Goal: Find specific page/section: Find specific page/section

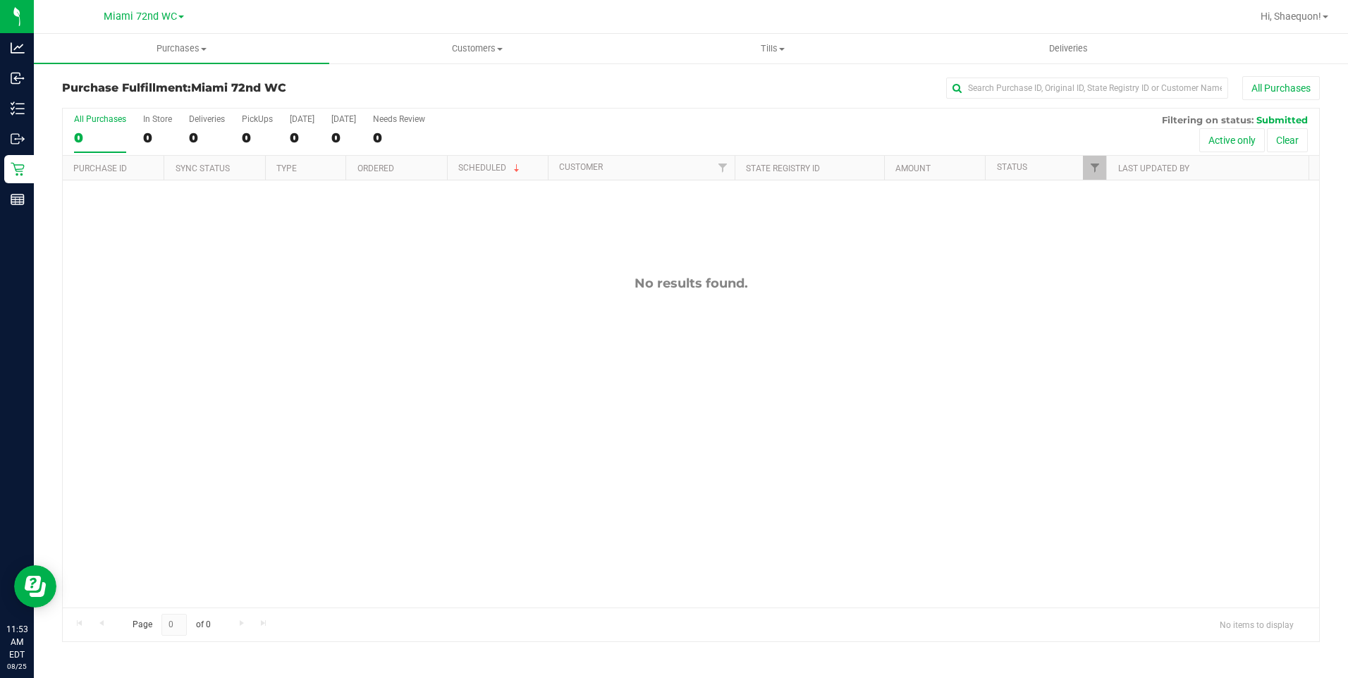
click at [247, 279] on div "No results found." at bounding box center [691, 284] width 1256 height 16
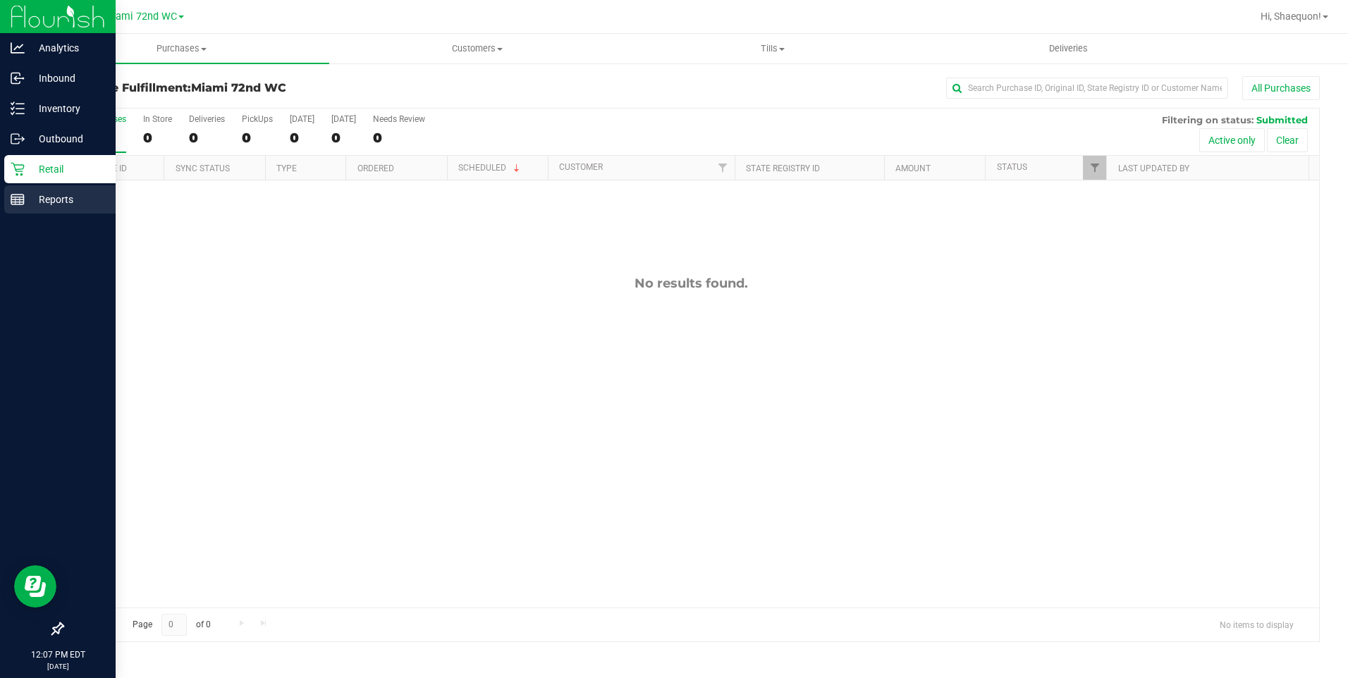
click at [57, 203] on p "Reports" at bounding box center [67, 199] width 85 height 17
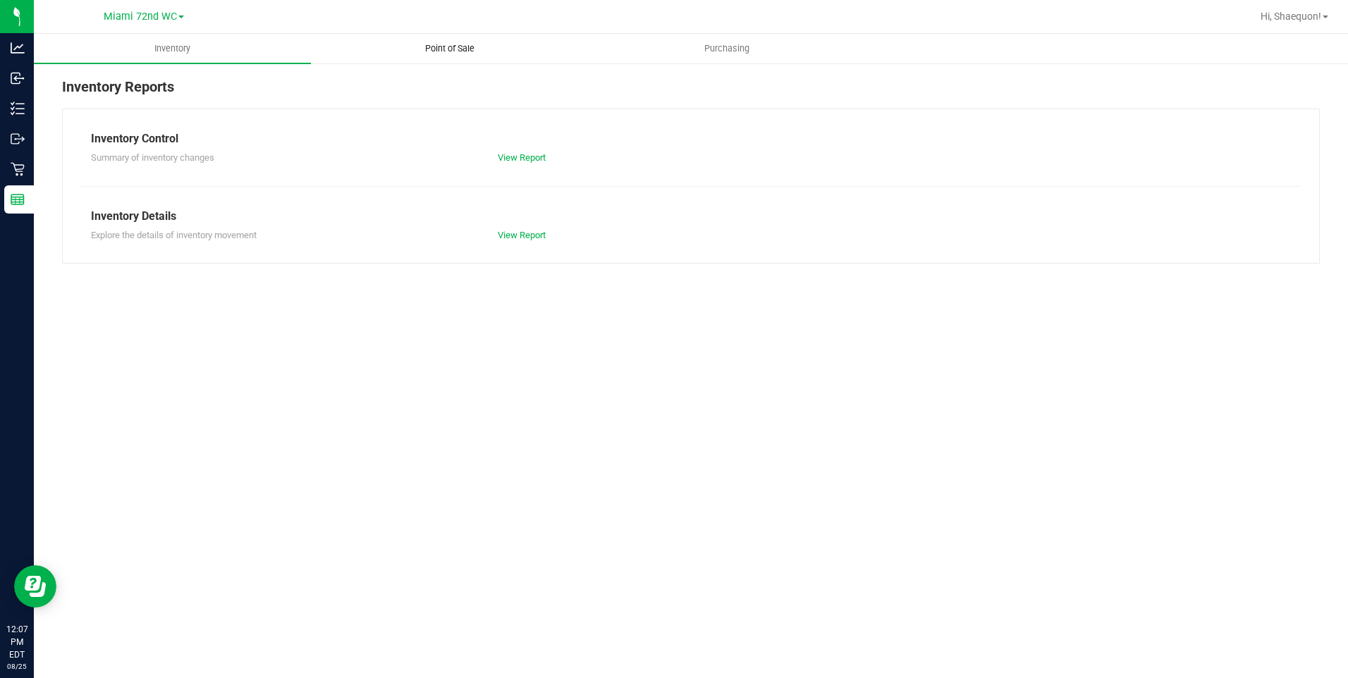
click at [453, 54] on span "Point of Sale" at bounding box center [449, 48] width 87 height 13
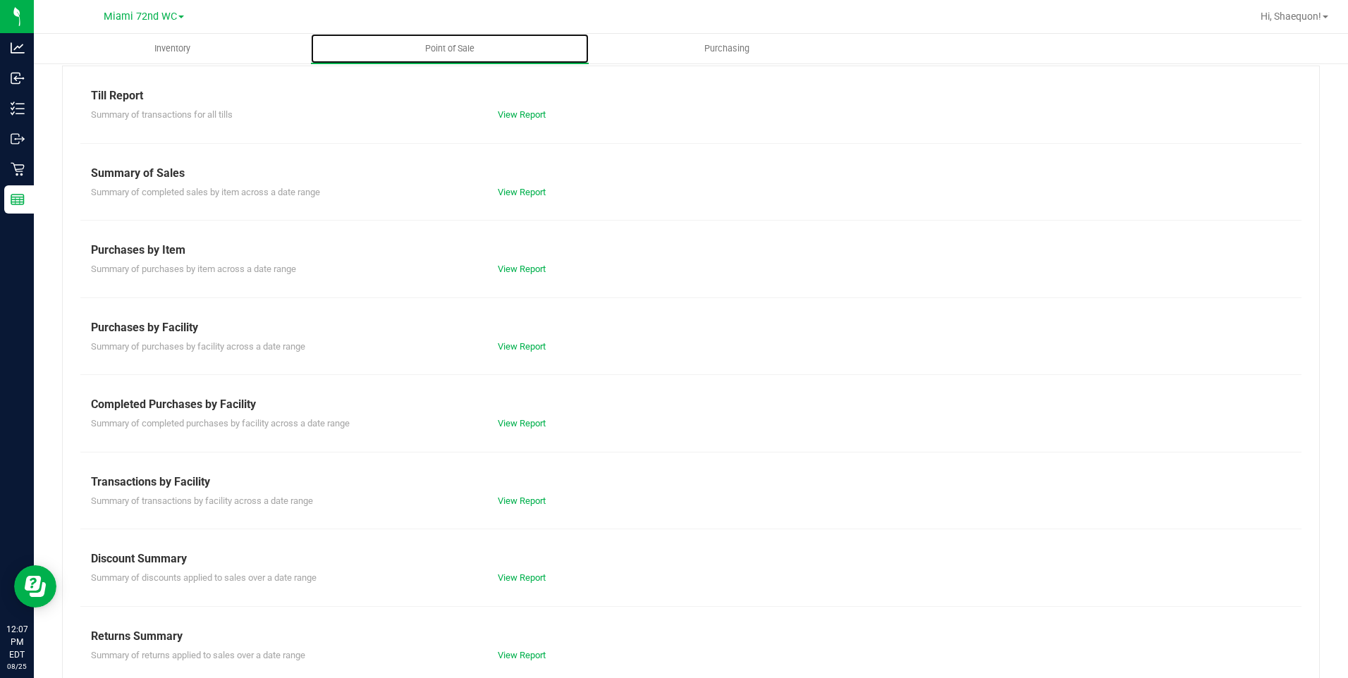
scroll to position [63, 0]
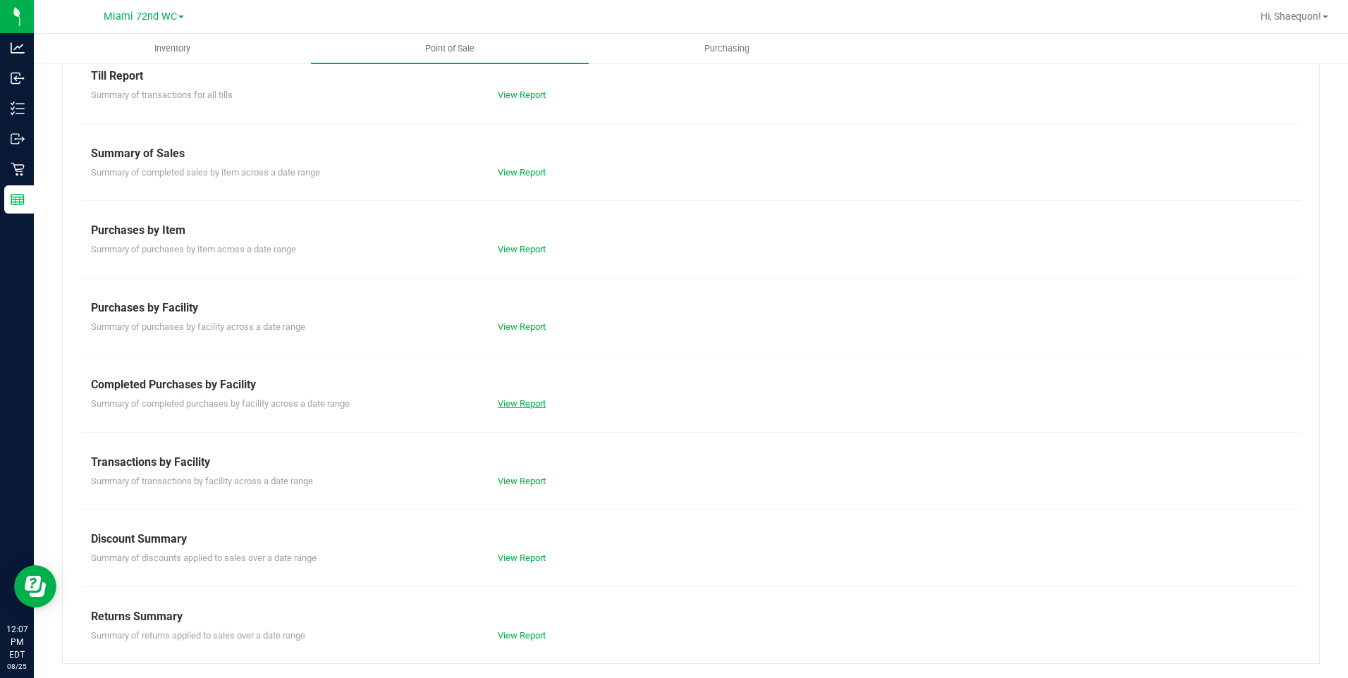
click at [529, 406] on link "View Report" at bounding box center [522, 403] width 48 height 11
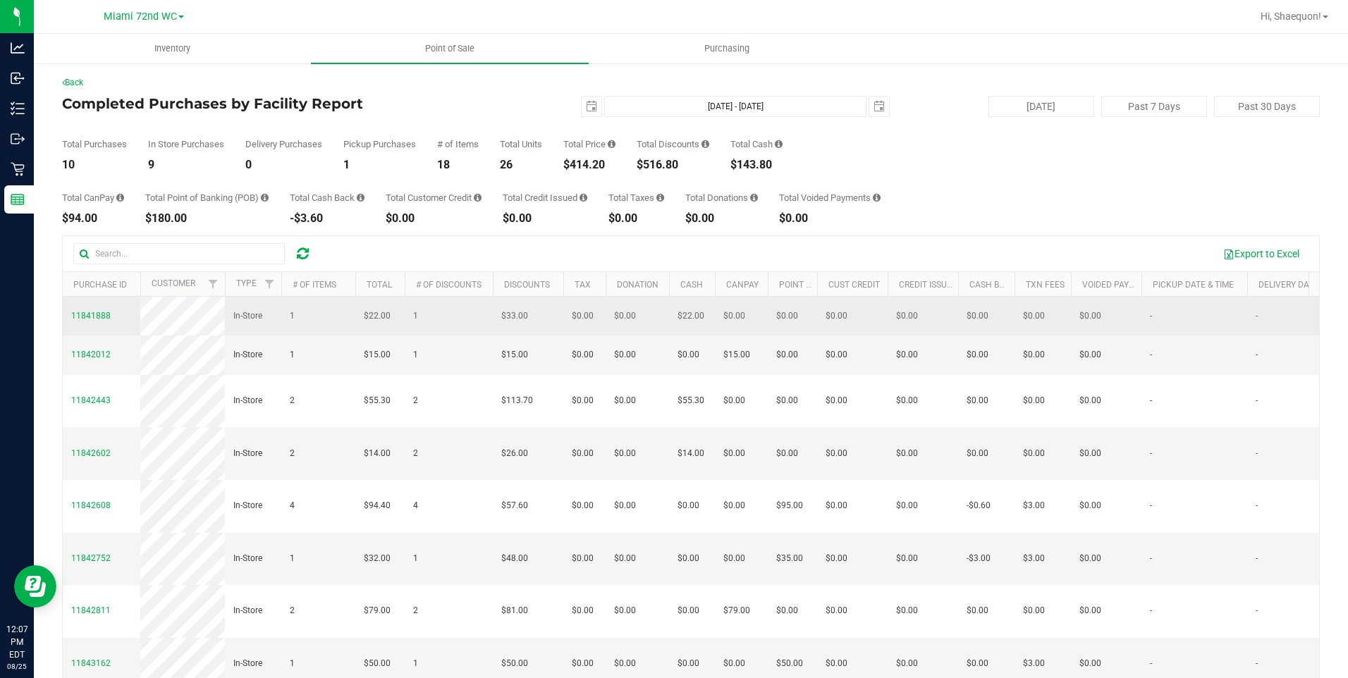
scroll to position [95, 0]
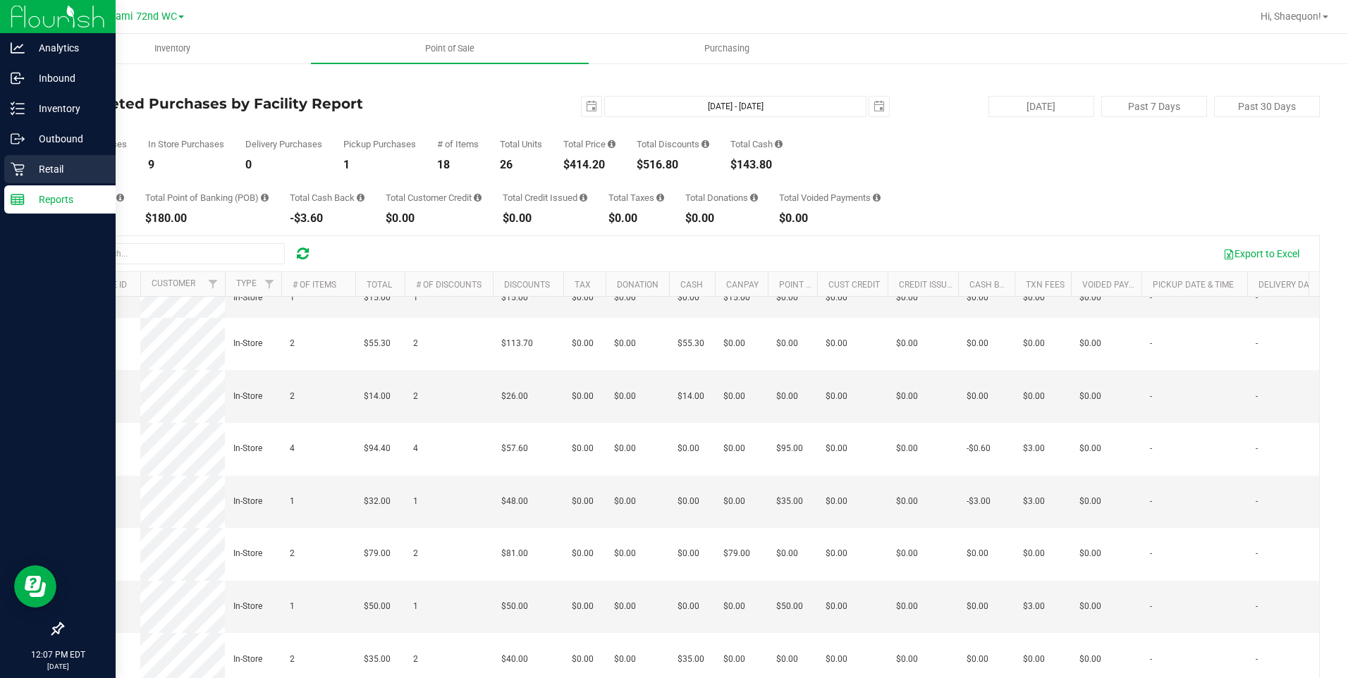
click at [42, 173] on p "Retail" at bounding box center [67, 169] width 85 height 17
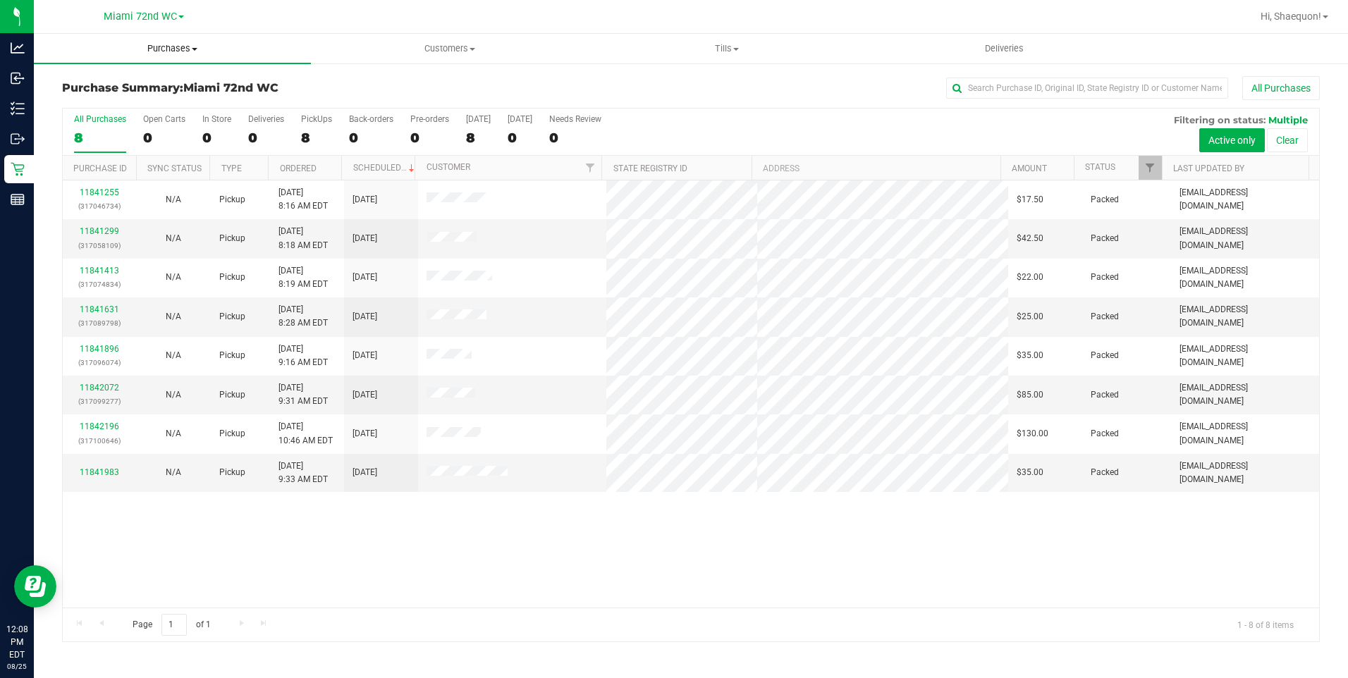
click at [192, 52] on span "Purchases" at bounding box center [172, 48] width 277 height 13
click at [180, 98] on li "Fulfillment" at bounding box center [172, 102] width 277 height 17
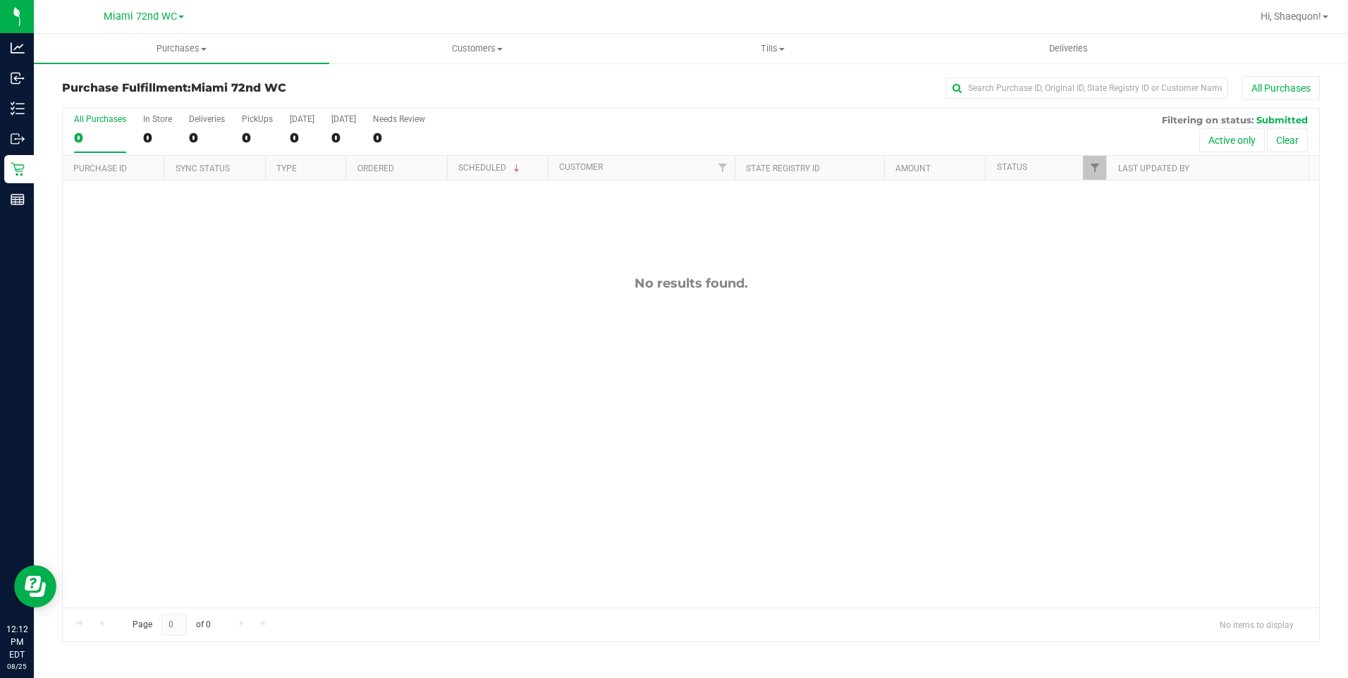
click at [362, 325] on div "No results found." at bounding box center [691, 441] width 1256 height 522
